Goal: Task Accomplishment & Management: Complete application form

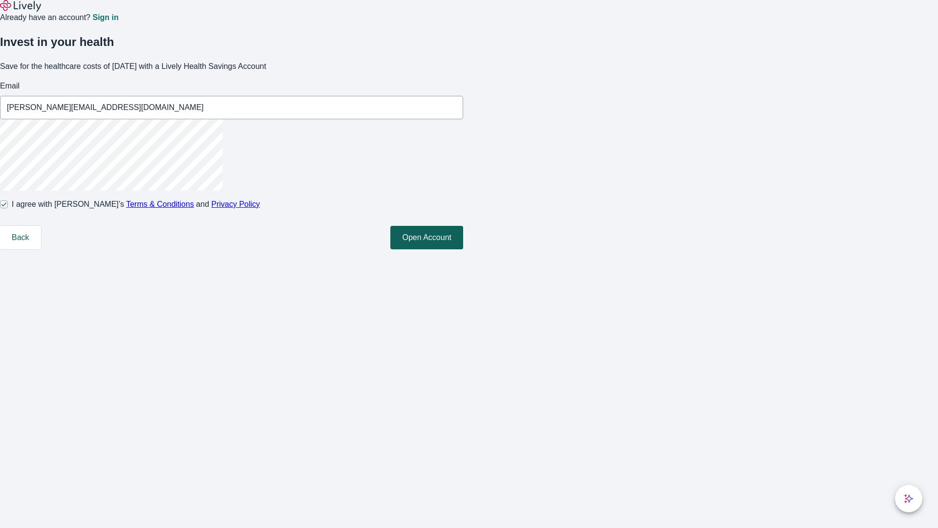
click at [463, 249] on button "Open Account" at bounding box center [426, 237] width 73 height 23
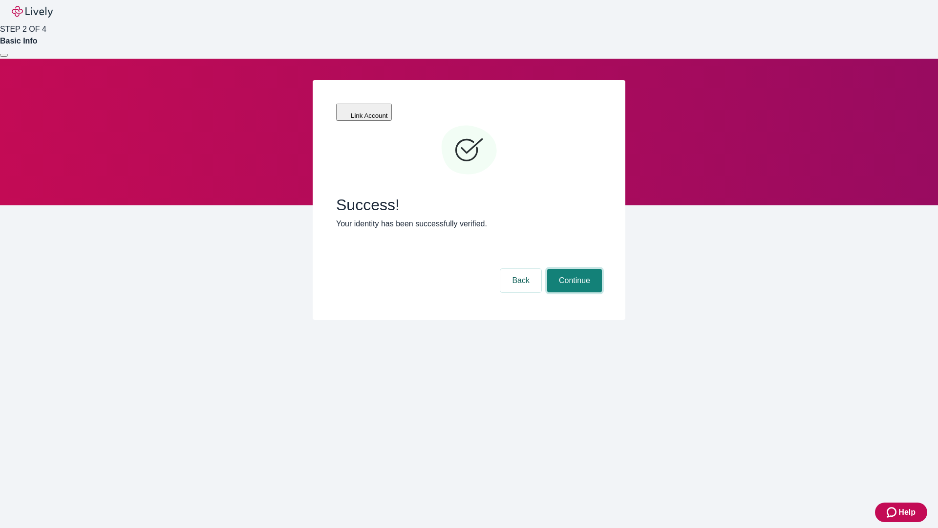
click at [573, 269] on button "Continue" at bounding box center [574, 280] width 55 height 23
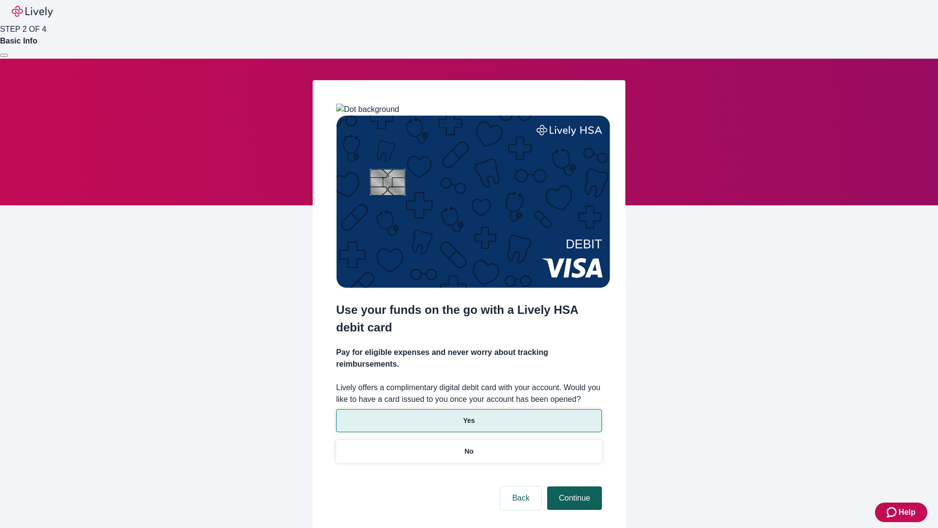
click at [469, 415] on p "Yes" at bounding box center [469, 420] width 12 height 10
click at [573, 486] on button "Continue" at bounding box center [574, 497] width 55 height 23
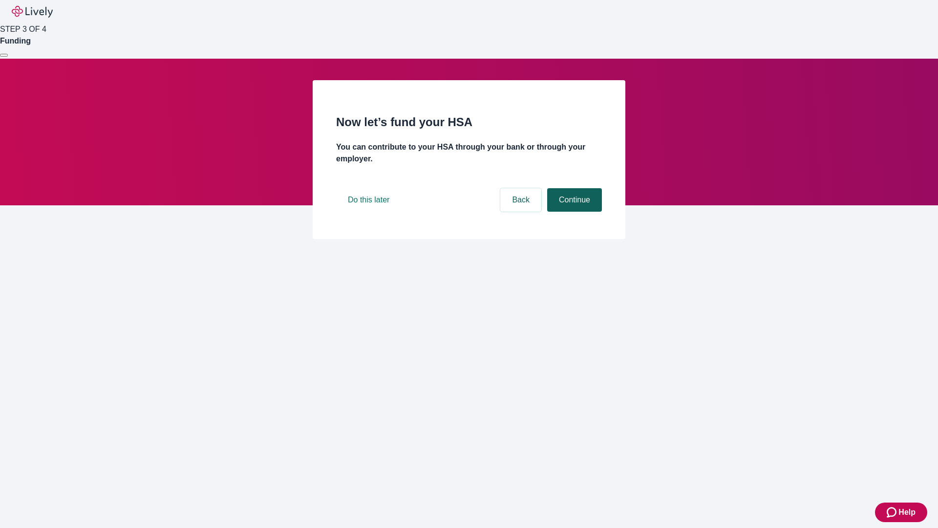
click at [573, 212] on button "Continue" at bounding box center [574, 199] width 55 height 23
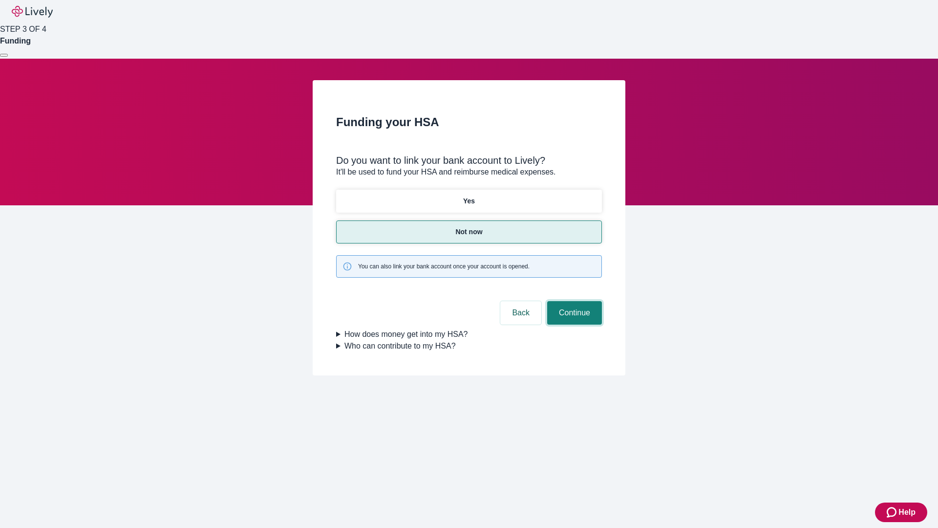
click at [573, 301] on button "Continue" at bounding box center [574, 312] width 55 height 23
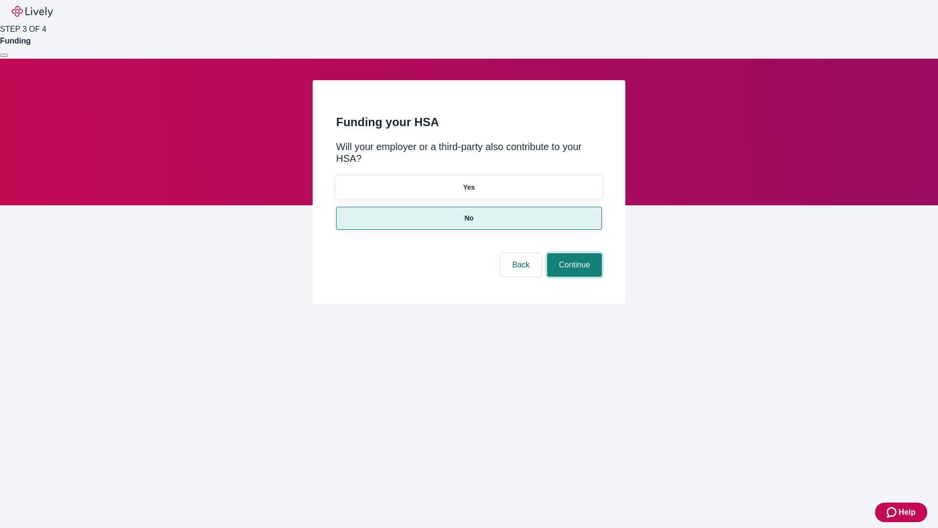
click at [573, 253] on button "Continue" at bounding box center [574, 264] width 55 height 23
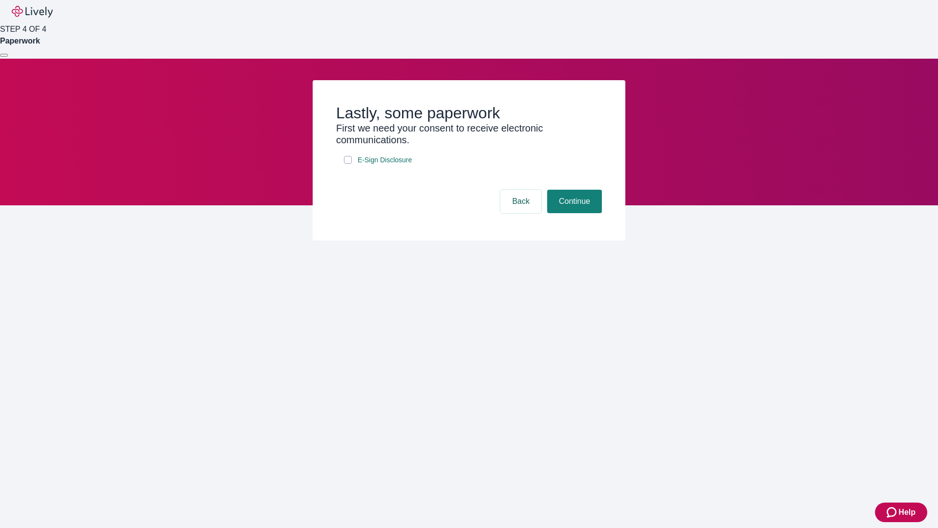
click at [348, 164] on input "E-Sign Disclosure" at bounding box center [348, 160] width 8 height 8
checkbox input "true"
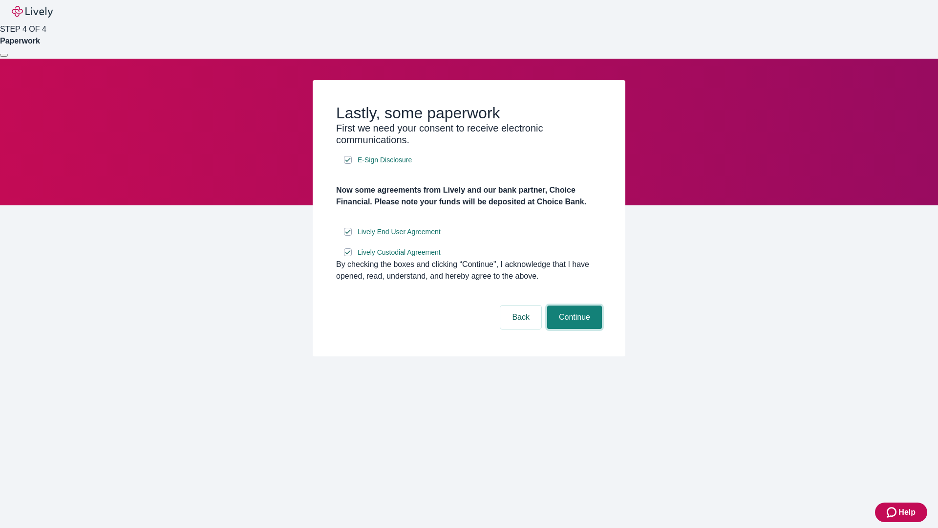
click at [573, 329] on button "Continue" at bounding box center [574, 316] width 55 height 23
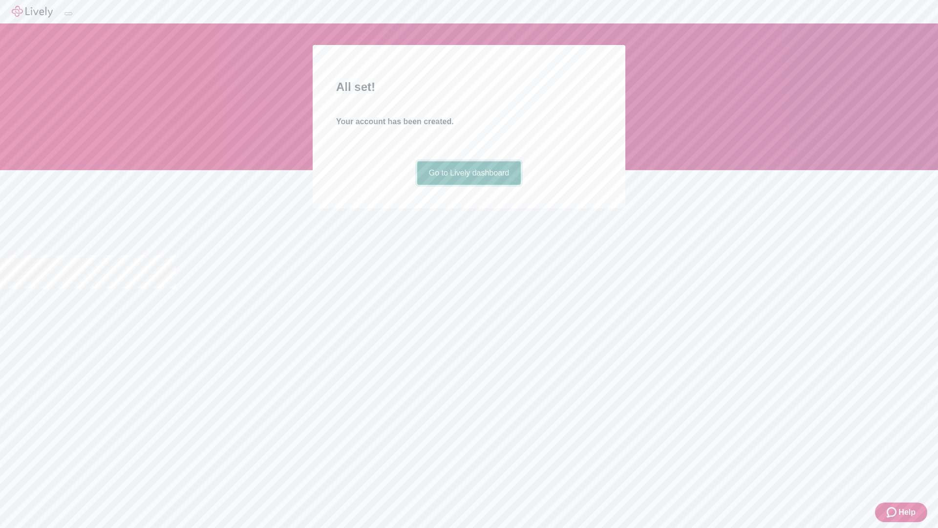
click at [469, 185] on link "Go to Lively dashboard" at bounding box center [469, 172] width 104 height 23
